Goal: Check status: Check status

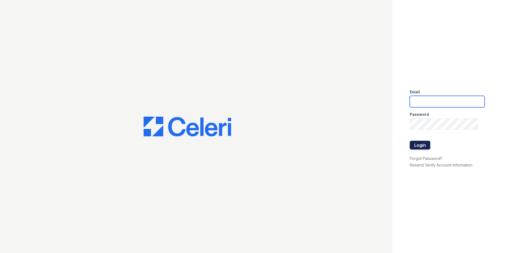
type input "ArriveMinnetonka@trinity-PM.com"
click at [426, 145] on button "Login" at bounding box center [420, 145] width 21 height 9
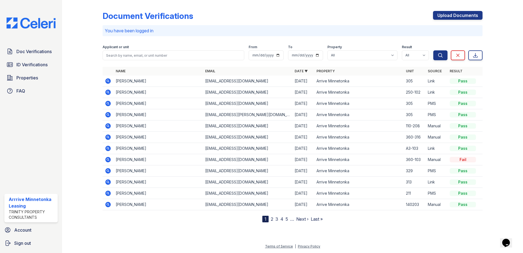
click at [110, 81] on icon at bounding box center [107, 80] width 5 height 5
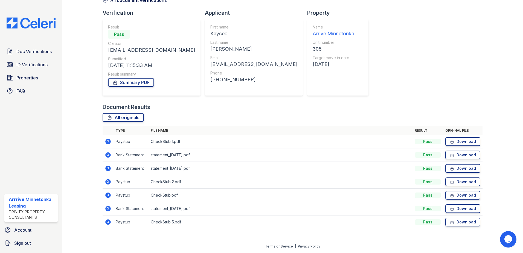
click at [109, 157] on icon at bounding box center [107, 154] width 5 height 5
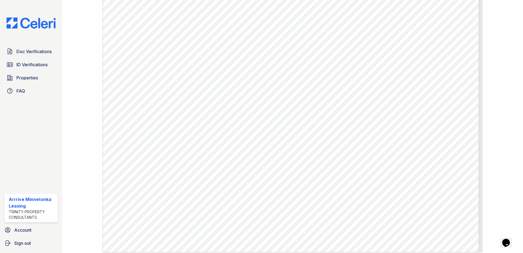
scroll to position [282, 0]
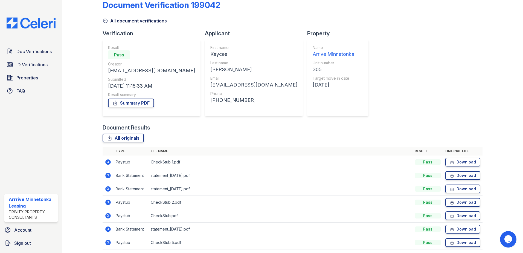
scroll to position [4, 0]
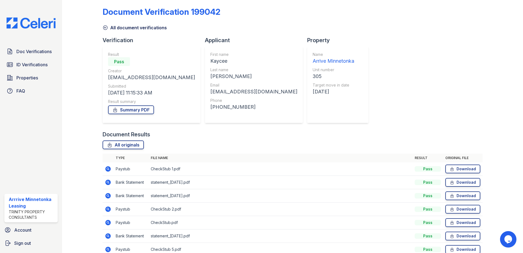
click at [108, 236] on icon at bounding box center [107, 235] width 1 height 1
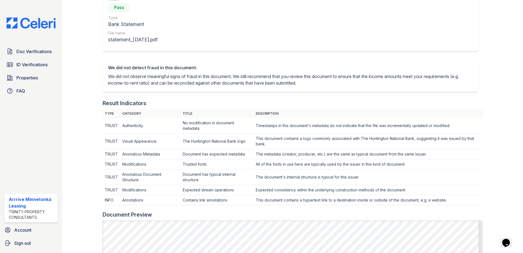
scroll to position [246, 0]
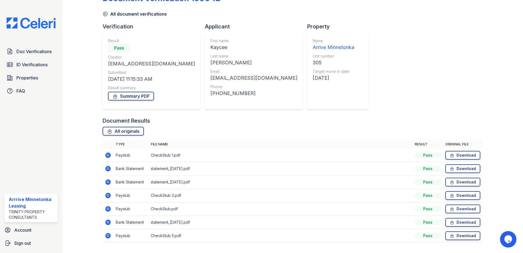
scroll to position [27, 0]
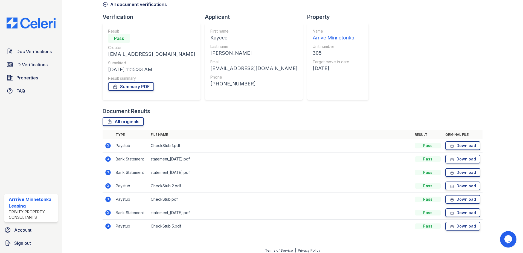
click at [107, 213] on icon at bounding box center [107, 212] width 5 height 5
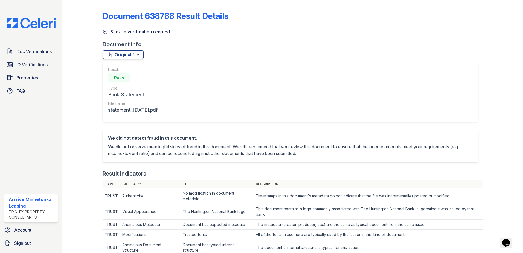
scroll to position [192, 0]
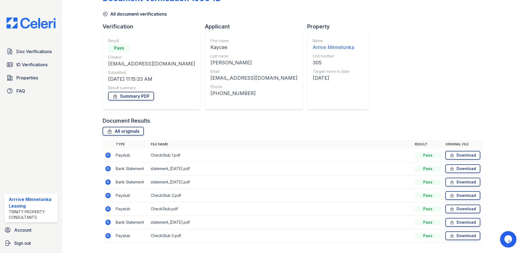
scroll to position [27, 0]
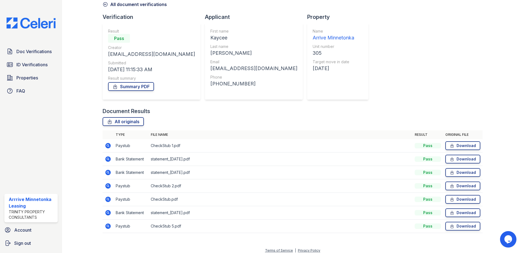
click at [186, 172] on td "statement_[DATE].pdf" at bounding box center [281, 172] width 264 height 13
click at [109, 172] on icon at bounding box center [107, 172] width 5 height 5
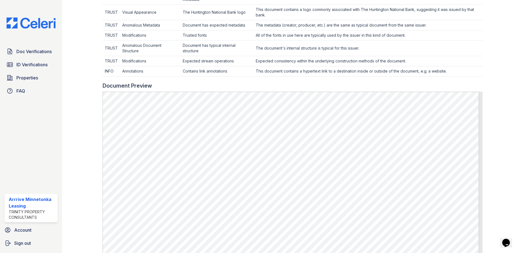
scroll to position [219, 0]
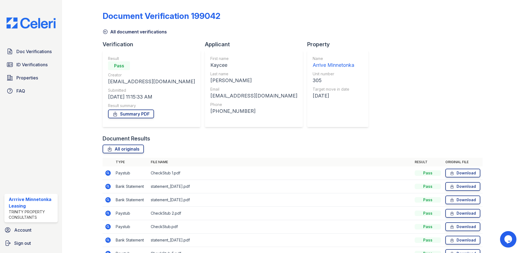
click at [109, 187] on icon at bounding box center [108, 186] width 7 height 7
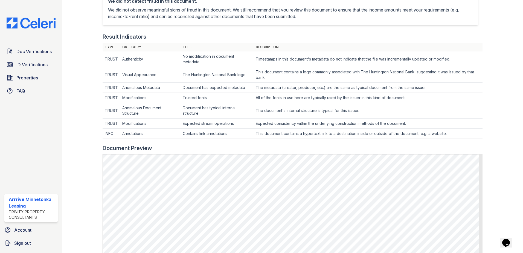
scroll to position [192, 0]
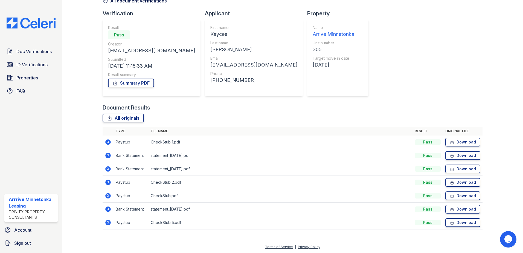
scroll to position [31, 0]
drag, startPoint x: 109, startPoint y: 209, endPoint x: 112, endPoint y: 212, distance: 4.1
click at [109, 209] on icon at bounding box center [108, 208] width 7 height 7
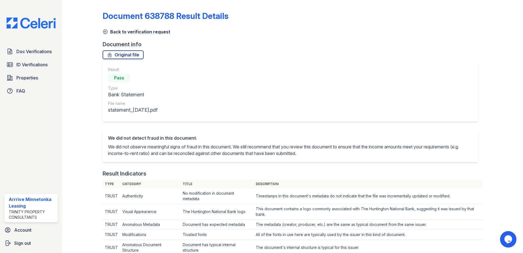
scroll to position [192, 0]
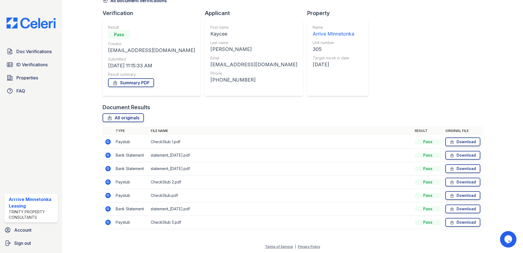
scroll to position [31, 0]
click at [109, 183] on icon at bounding box center [107, 181] width 5 height 5
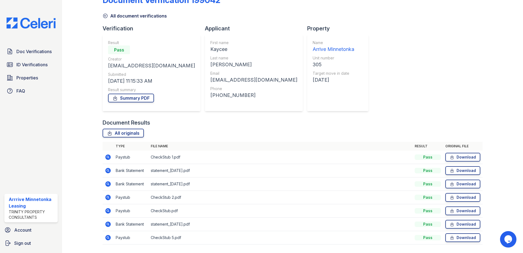
scroll to position [31, 0]
